Goal: Task Accomplishment & Management: Manage account settings

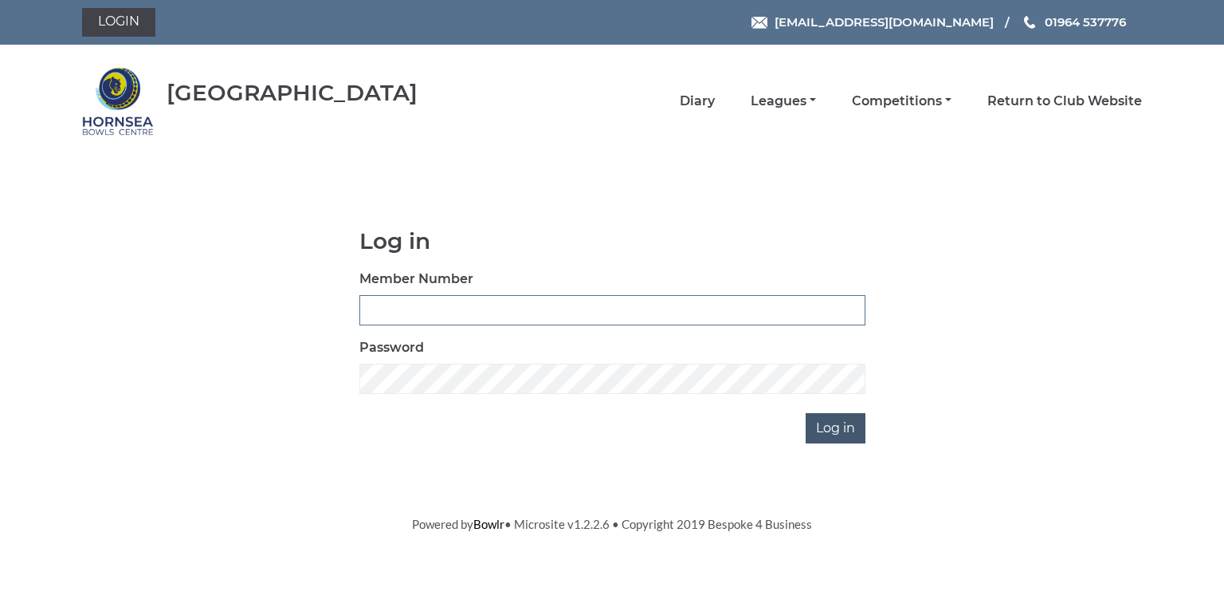
type input "0580"
click at [834, 425] on input "Log in" at bounding box center [836, 428] width 60 height 30
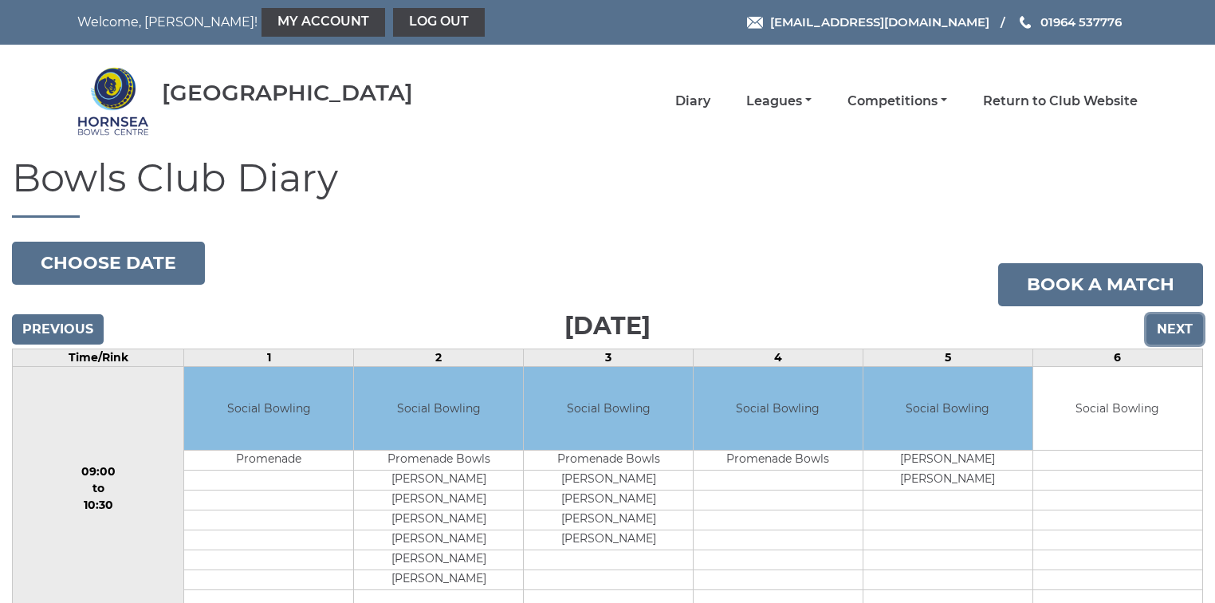
click at [1172, 324] on input "Next" at bounding box center [1174, 329] width 57 height 30
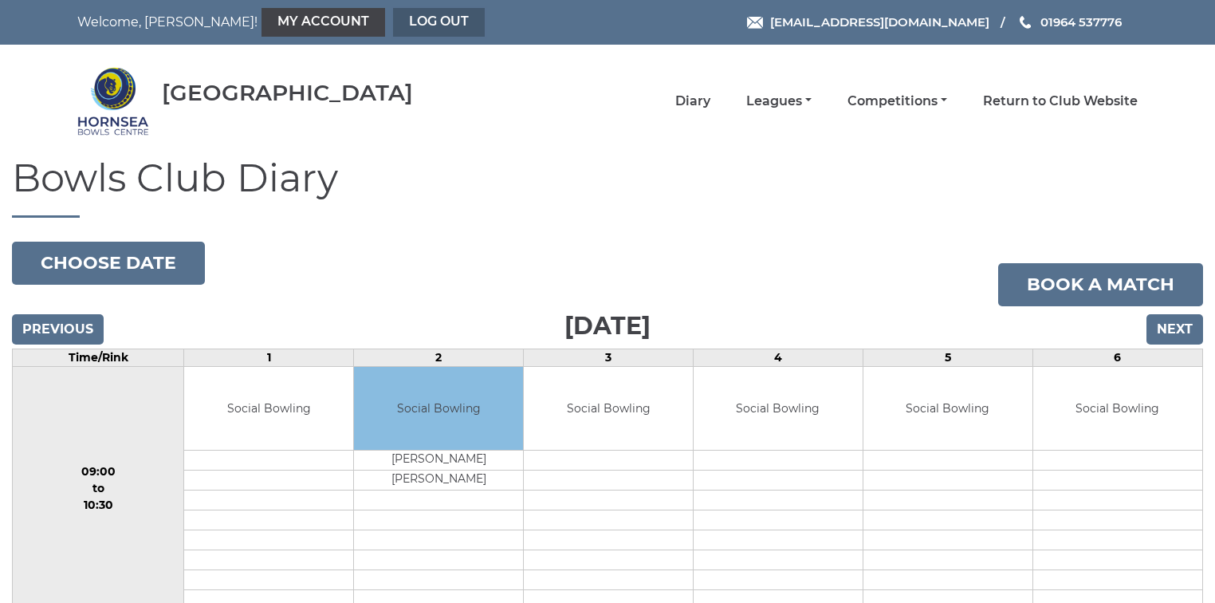
click at [393, 19] on link "Log out" at bounding box center [439, 22] width 92 height 29
